Goal: Information Seeking & Learning: Learn about a topic

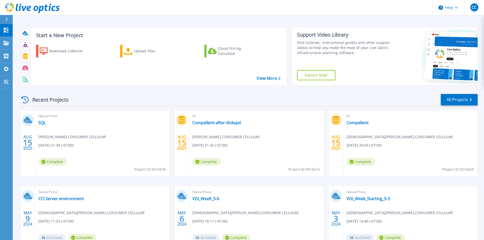
scroll to position [25, 0]
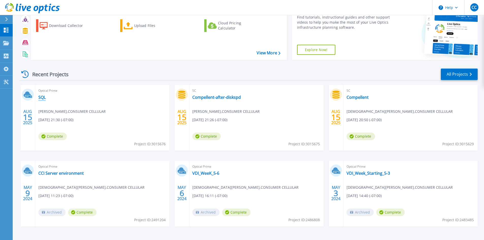
click at [41, 97] on link "SQL" at bounding box center [41, 97] width 7 height 5
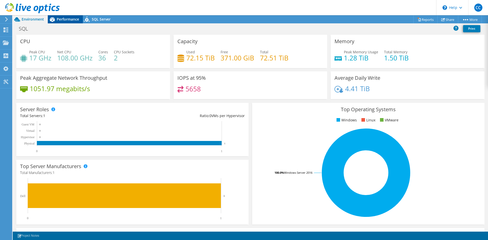
click at [72, 20] on span "Performance" at bounding box center [68, 19] width 22 height 5
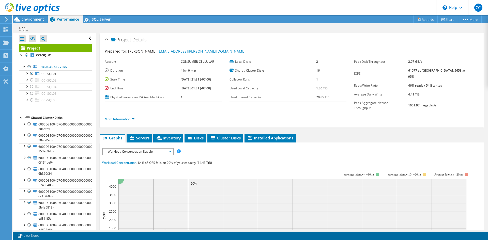
click at [147, 149] on span "Workload Concentration Bubble" at bounding box center [137, 152] width 65 height 6
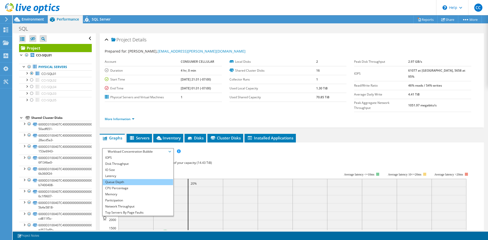
click at [123, 179] on li "Queue Depth" at bounding box center [138, 182] width 70 height 6
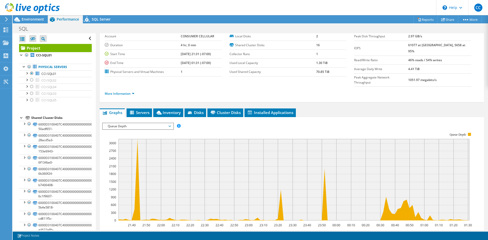
scroll to position [76, 0]
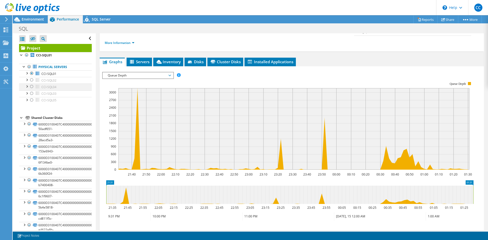
click at [28, 85] on div at bounding box center [26, 86] width 5 height 5
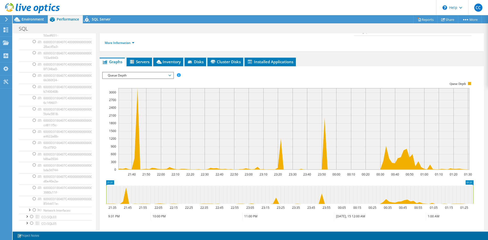
scroll to position [0, 0]
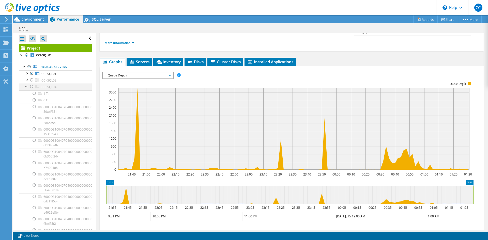
click at [26, 85] on div at bounding box center [26, 86] width 5 height 5
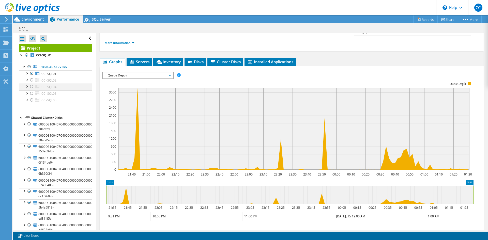
click at [32, 89] on div at bounding box center [31, 87] width 5 height 6
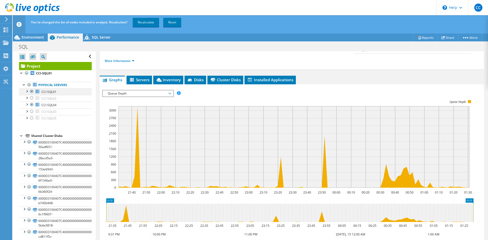
click at [31, 91] on div at bounding box center [31, 91] width 5 height 6
click at [151, 23] on link "Recalculate" at bounding box center [146, 22] width 26 height 9
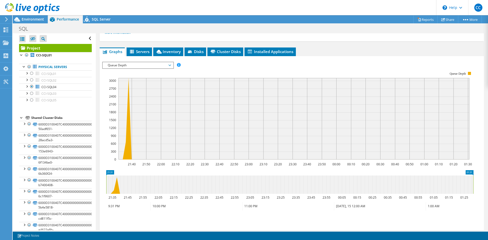
drag, startPoint x: 248, startPoint y: 83, endPoint x: 359, endPoint y: 57, distance: 113.3
click at [359, 57] on div "IOPS Disk Throughput IO Size Latency Queue Depth CPU Percentage Memory Page Fau…" at bounding box center [291, 145] width 379 height 179
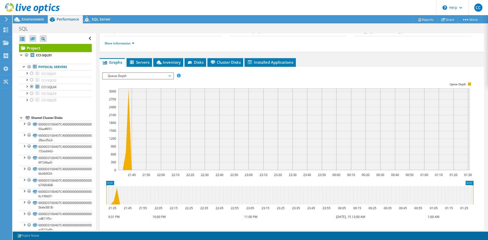
scroll to position [15, 0]
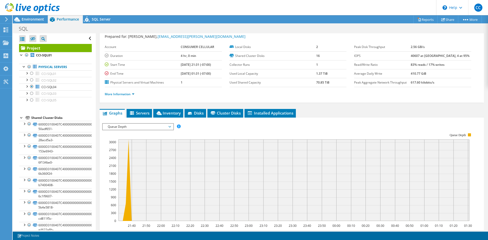
click at [120, 127] on span "Queue Depth" at bounding box center [137, 127] width 65 height 6
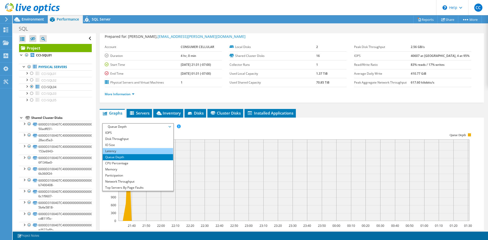
click at [114, 153] on li "Latency" at bounding box center [138, 151] width 70 height 6
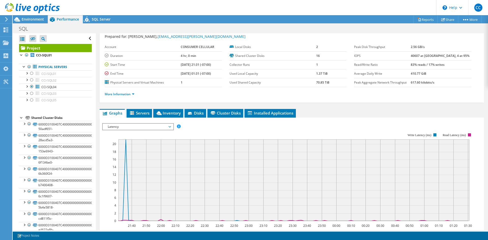
scroll to position [40, 0]
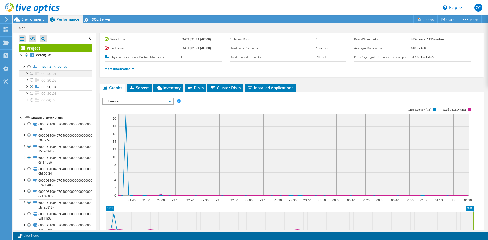
click at [33, 73] on div at bounding box center [31, 73] width 5 height 6
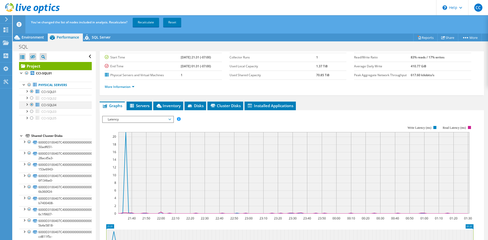
click at [33, 103] on div at bounding box center [31, 105] width 5 height 6
click at [149, 21] on link "Recalculate" at bounding box center [146, 22] width 26 height 9
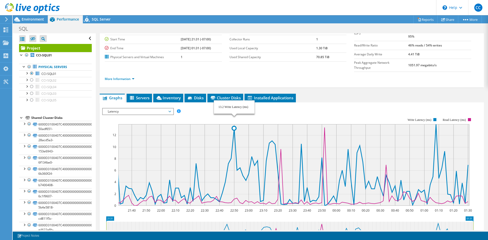
drag, startPoint x: 235, startPoint y: 118, endPoint x: 319, endPoint y: 102, distance: 86.0
click at [319, 111] on rect at bounding box center [287, 162] width 371 height 102
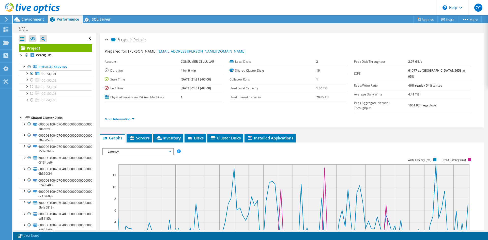
scroll to position [76, 0]
